Goal: Task Accomplishment & Management: Manage account settings

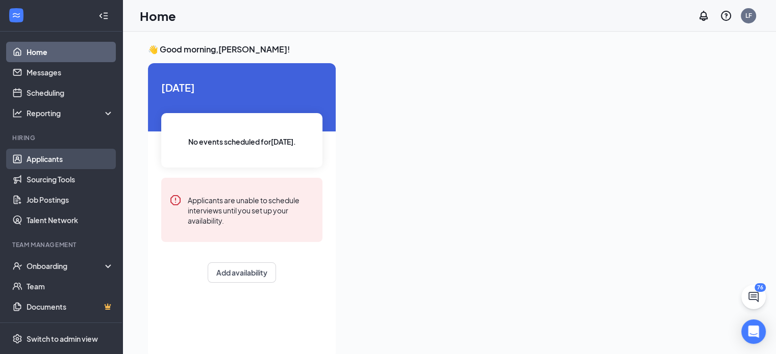
click at [53, 161] on link "Applicants" at bounding box center [70, 159] width 87 height 20
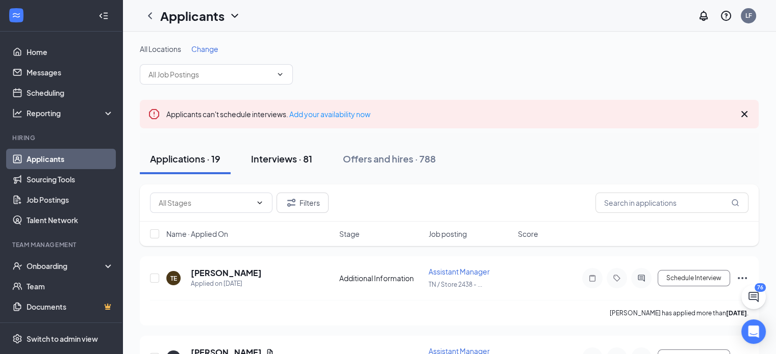
click at [294, 162] on div "Interviews · 81" at bounding box center [281, 158] width 61 height 13
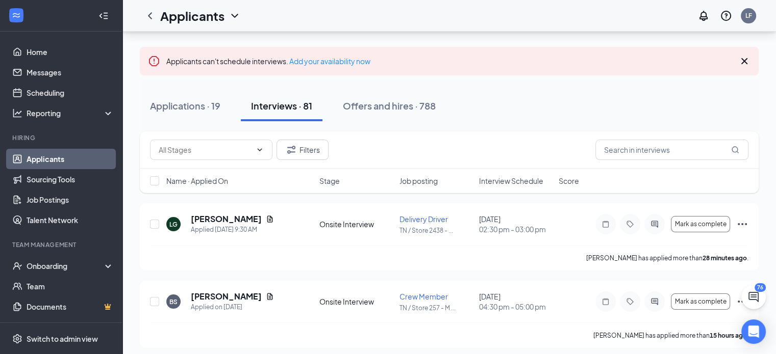
scroll to position [52, 0]
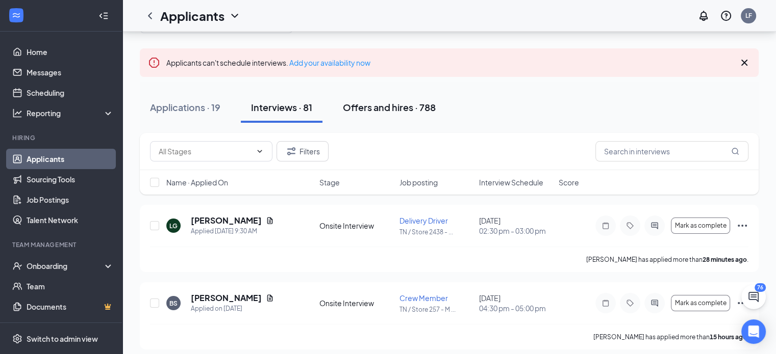
click at [404, 112] on div "Offers and hires · 788" at bounding box center [389, 107] width 93 height 13
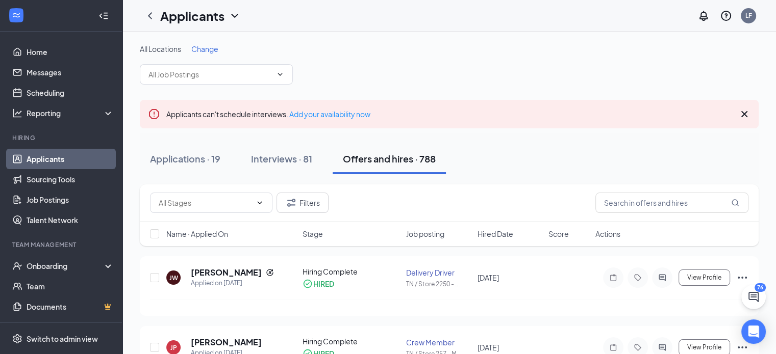
click at [412, 234] on span "Job posting" at bounding box center [425, 234] width 38 height 10
click at [443, 233] on span "Job posting" at bounding box center [425, 234] width 38 height 10
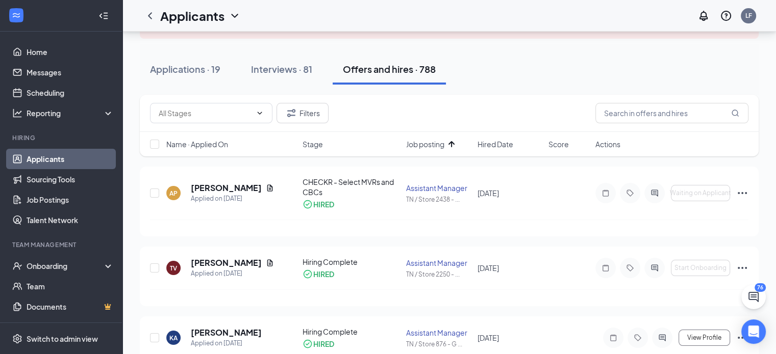
scroll to position [97, 0]
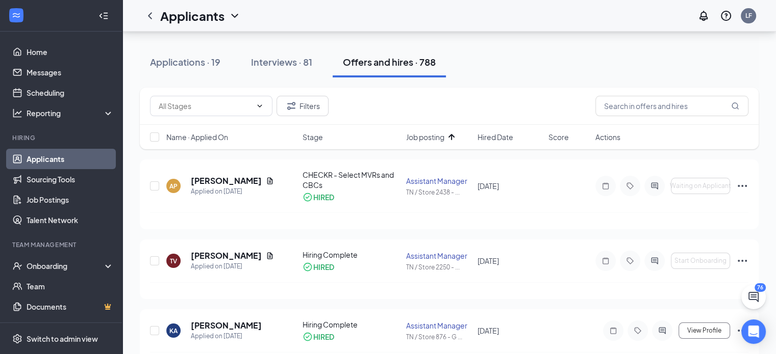
click at [489, 137] on span "Hired Date" at bounding box center [495, 137] width 36 height 10
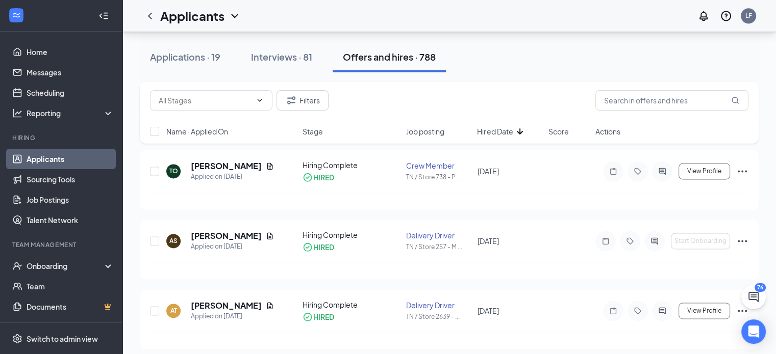
scroll to position [1446, 0]
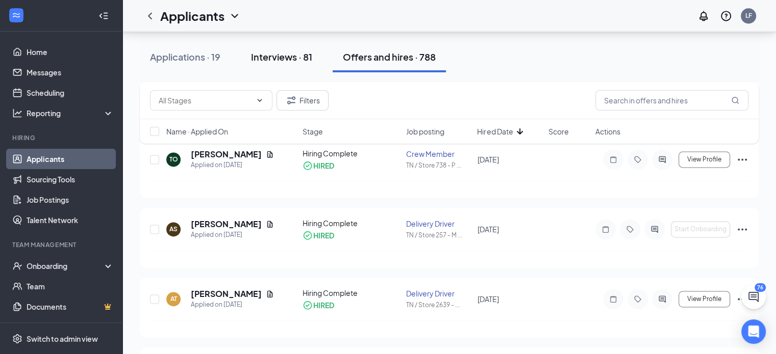
click at [282, 64] on button "Interviews · 81" at bounding box center [282, 57] width 82 height 31
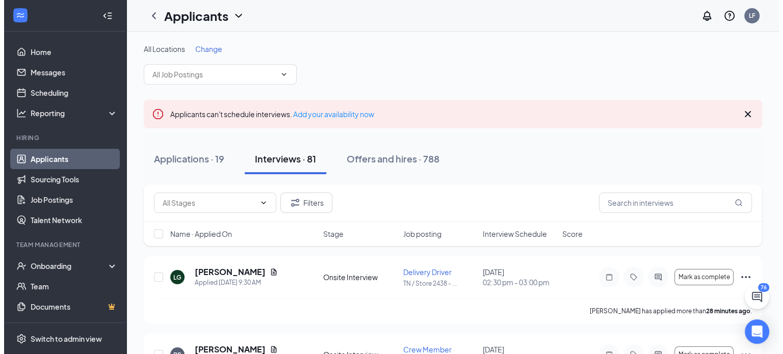
scroll to position [44, 0]
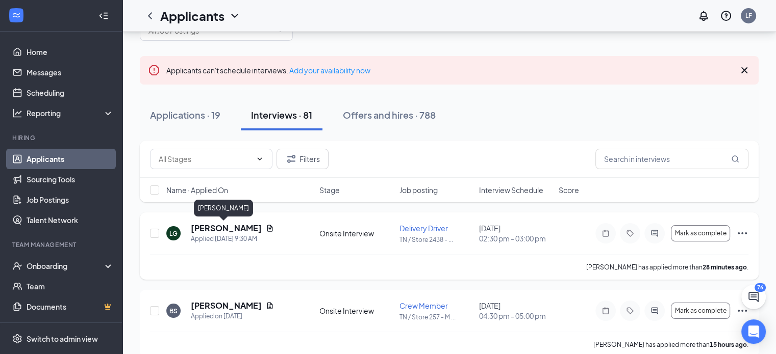
click at [218, 224] on h5 "[PERSON_NAME]" at bounding box center [226, 228] width 71 height 11
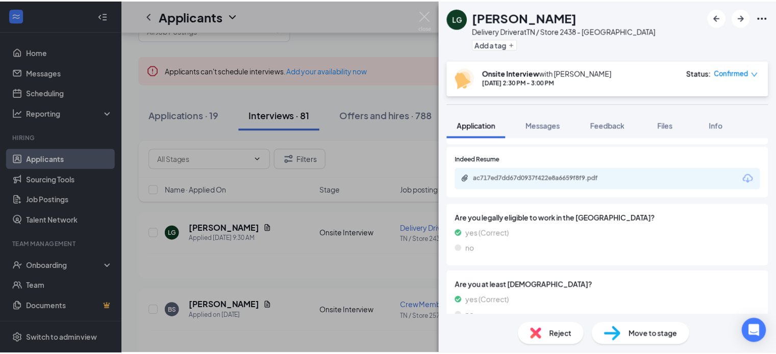
scroll to position [463, 0]
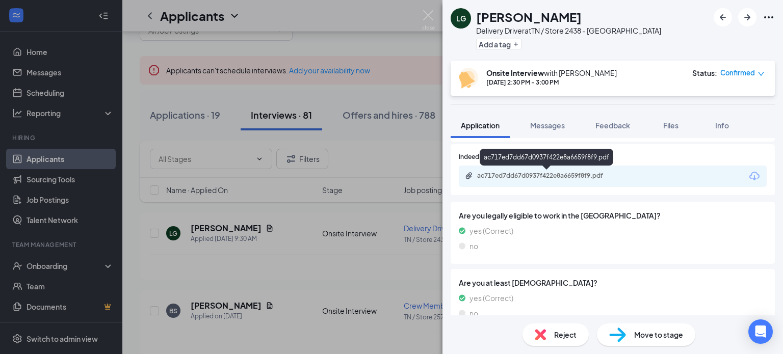
click at [600, 178] on div "ac717ed7dd67d0937f422e8a6659f8f9.pdf" at bounding box center [548, 176] width 143 height 8
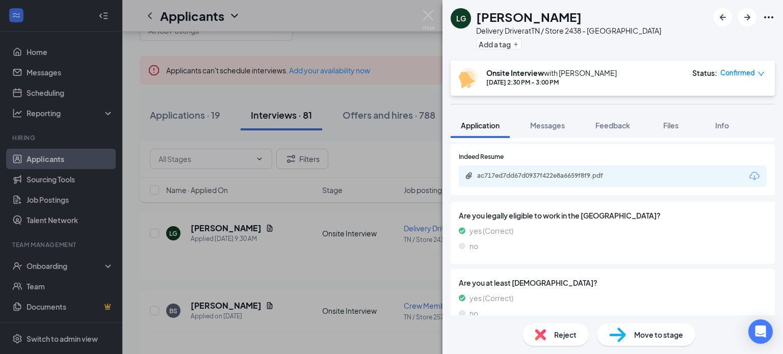
click at [270, 68] on div "LG [PERSON_NAME] Delivery Driver at [GEOGRAPHIC_DATA] / Store 2438 - [GEOGRAPHI…" at bounding box center [391, 177] width 783 height 354
